Goal: Information Seeking & Learning: Learn about a topic

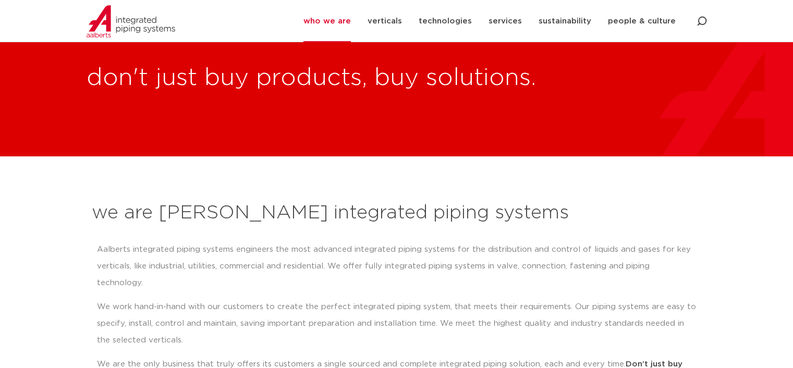
scroll to position [4394, 0]
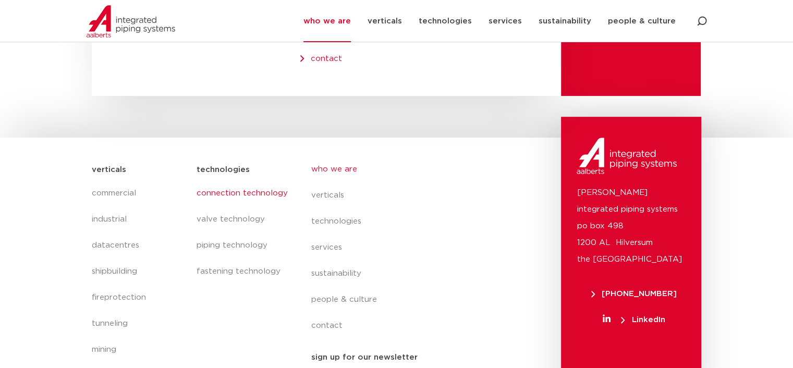
click at [237, 180] on link "connection technology" at bounding box center [243, 193] width 94 height 26
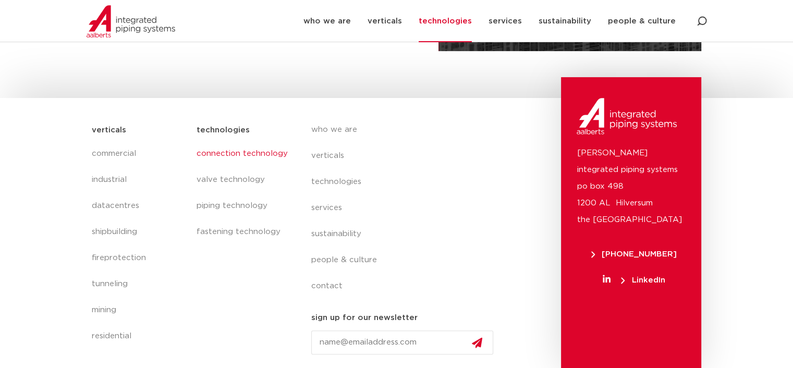
scroll to position [67, 0]
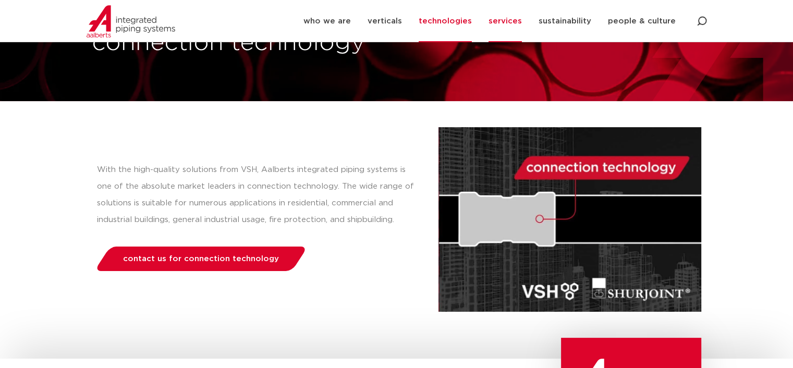
click at [504, 20] on link "services" at bounding box center [504, 21] width 33 height 42
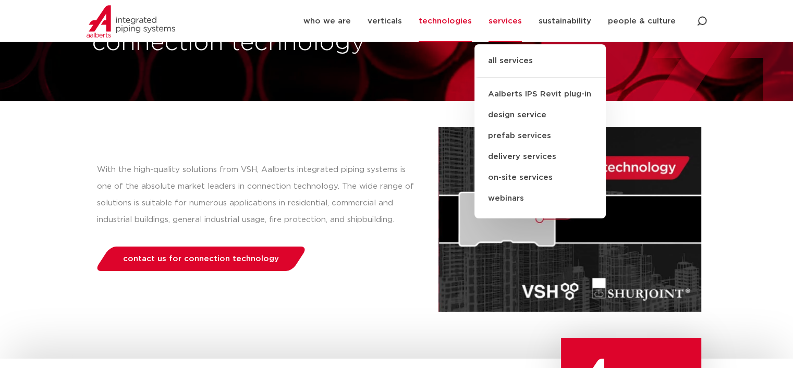
click at [517, 58] on link "all services" at bounding box center [539, 66] width 131 height 23
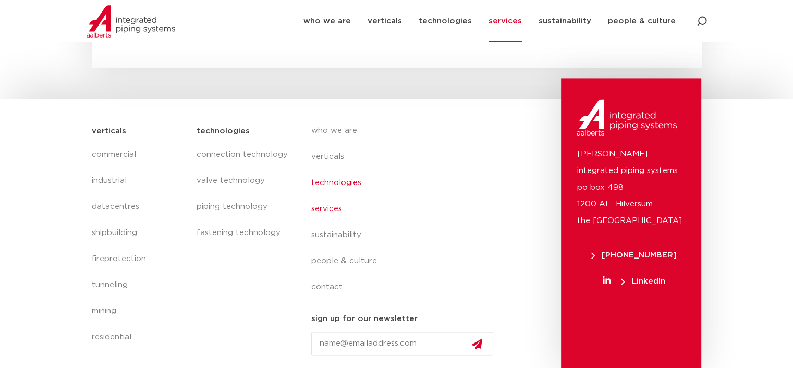
scroll to position [1571, 0]
click at [247, 204] on link "piping technology" at bounding box center [243, 206] width 94 height 26
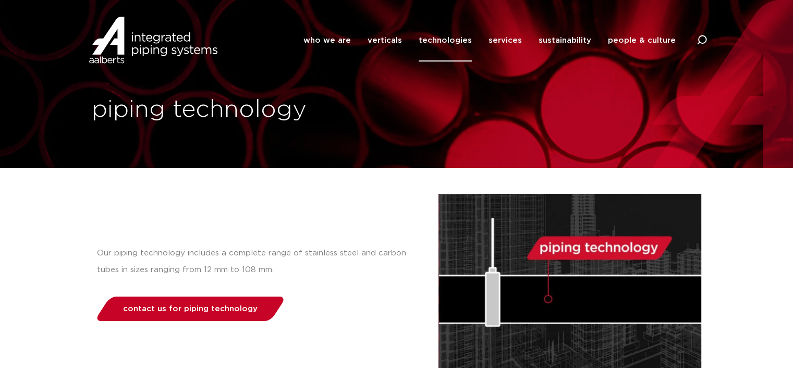
click at [257, 310] on link "contact us for piping technology" at bounding box center [190, 309] width 192 height 25
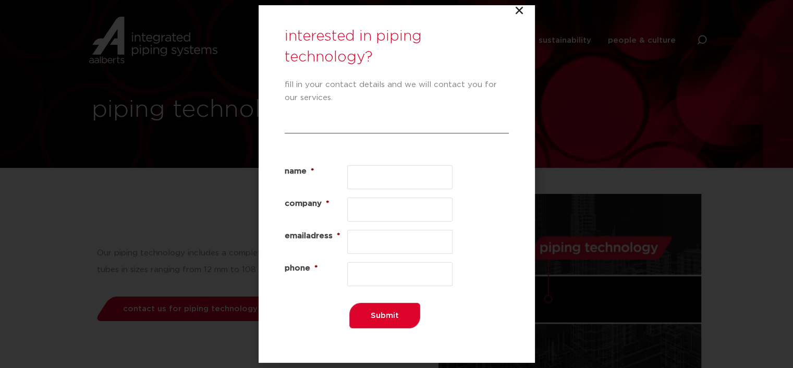
click at [521, 4] on div "interested in piping technology? fill in your contact details and we will conta…" at bounding box center [396, 184] width 793 height 368
click at [521, 10] on icon "Close" at bounding box center [519, 10] width 10 height 10
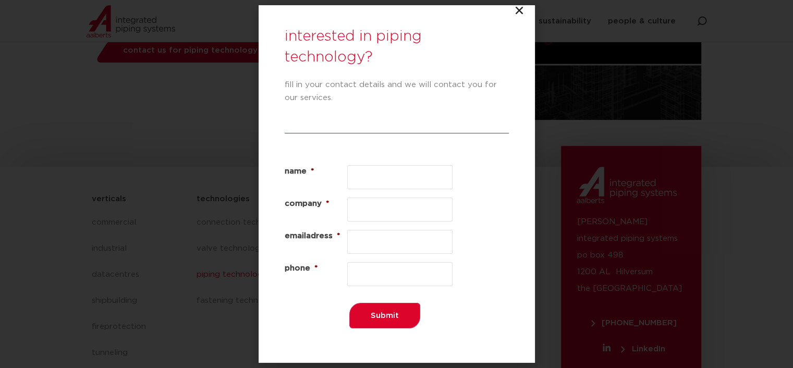
scroll to position [261, 0]
click at [519, 7] on icon "Close" at bounding box center [519, 10] width 10 height 10
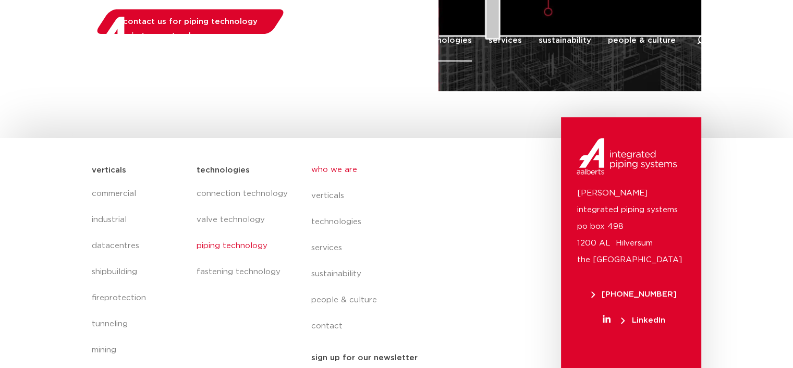
scroll to position [327, 0]
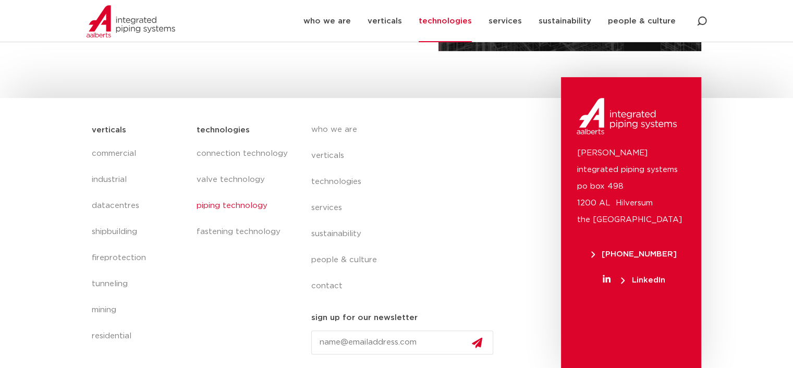
click at [235, 206] on link "piping technology" at bounding box center [243, 206] width 94 height 26
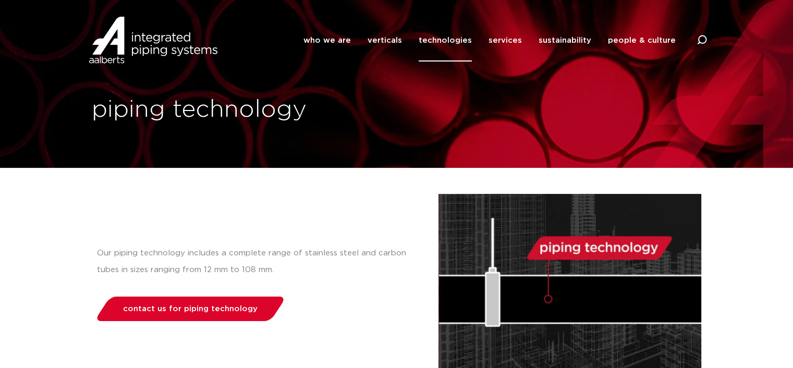
click at [605, 243] on img at bounding box center [569, 286] width 263 height 185
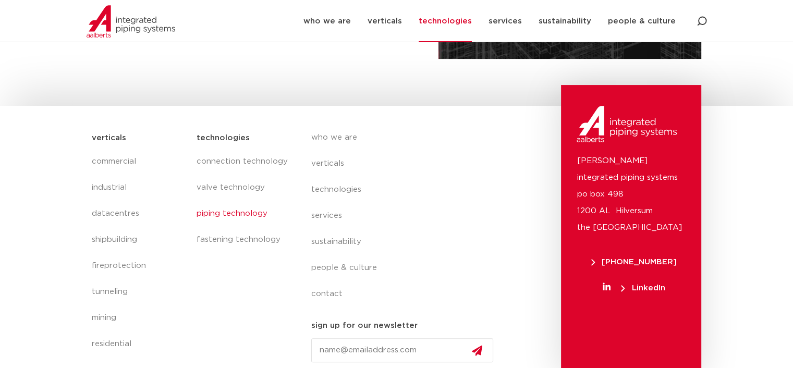
scroll to position [327, 0]
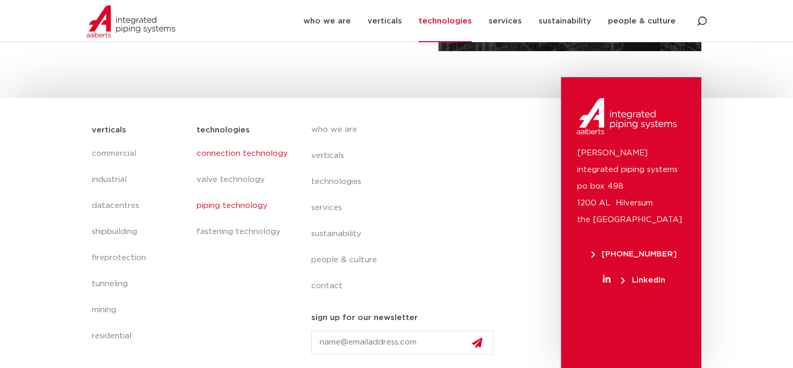
click at [247, 155] on link "connection technology" at bounding box center [243, 154] width 94 height 26
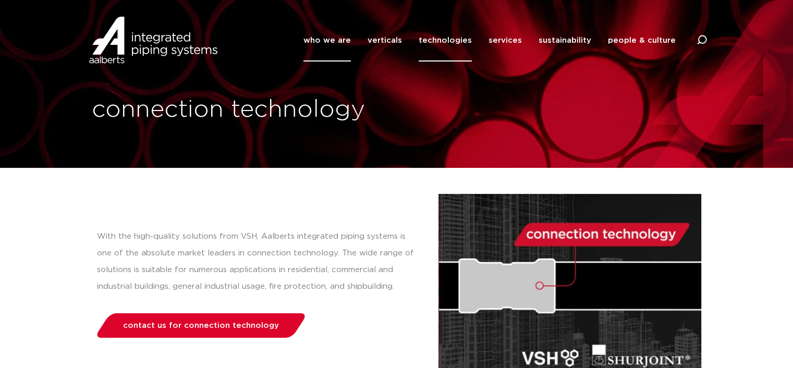
click at [329, 35] on link "who we are" at bounding box center [326, 40] width 47 height 42
